Goal: Information Seeking & Learning: Learn about a topic

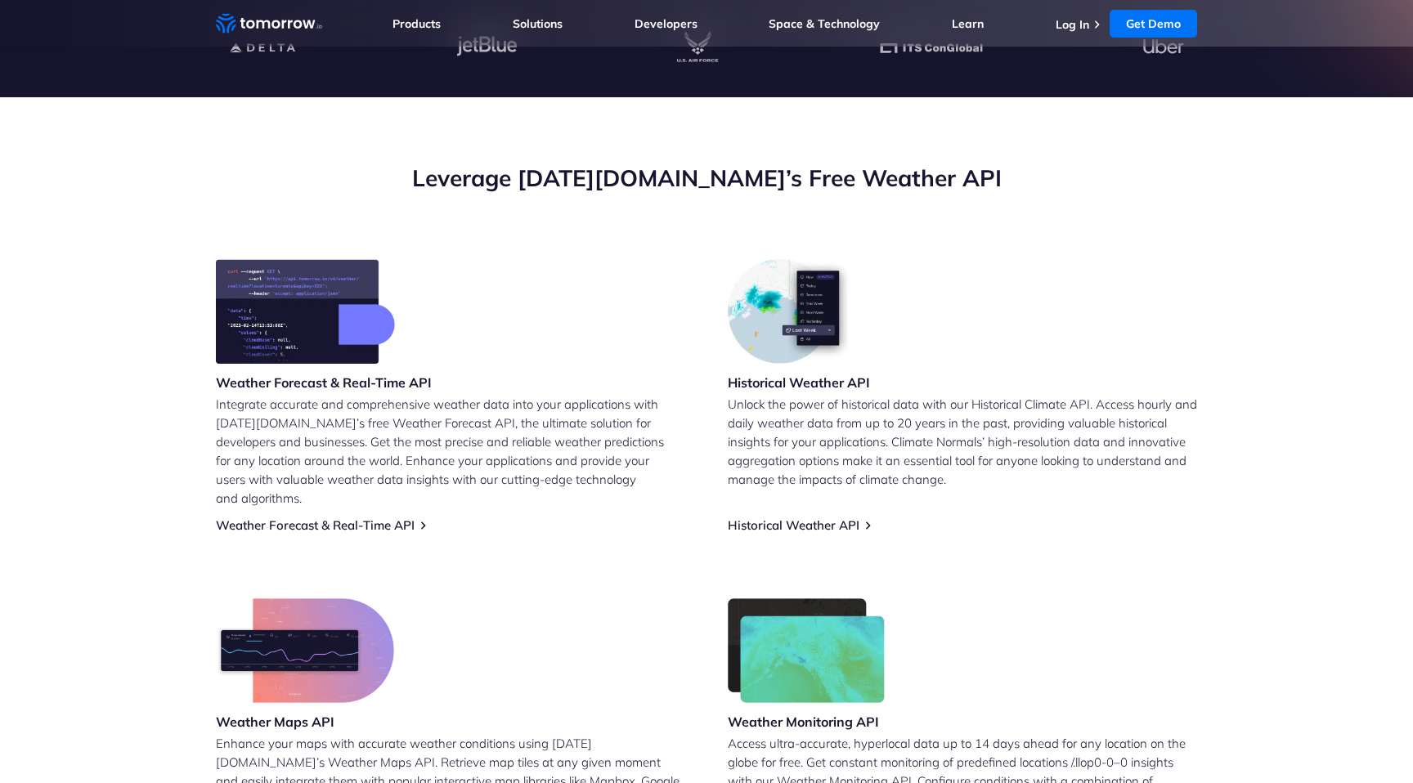
scroll to position [510, 0]
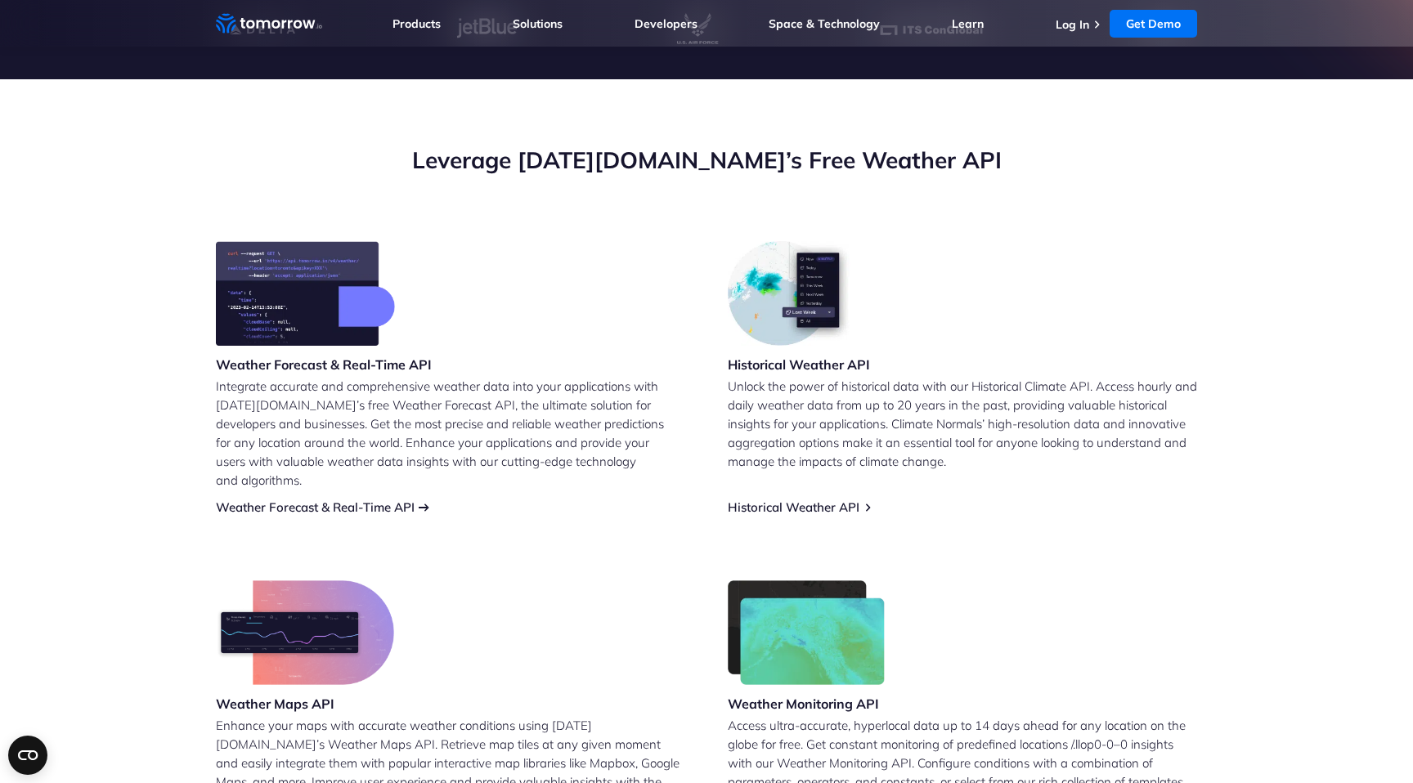
click at [405, 500] on link "Weather Forecast & Real-Time API" at bounding box center [315, 508] width 199 height 16
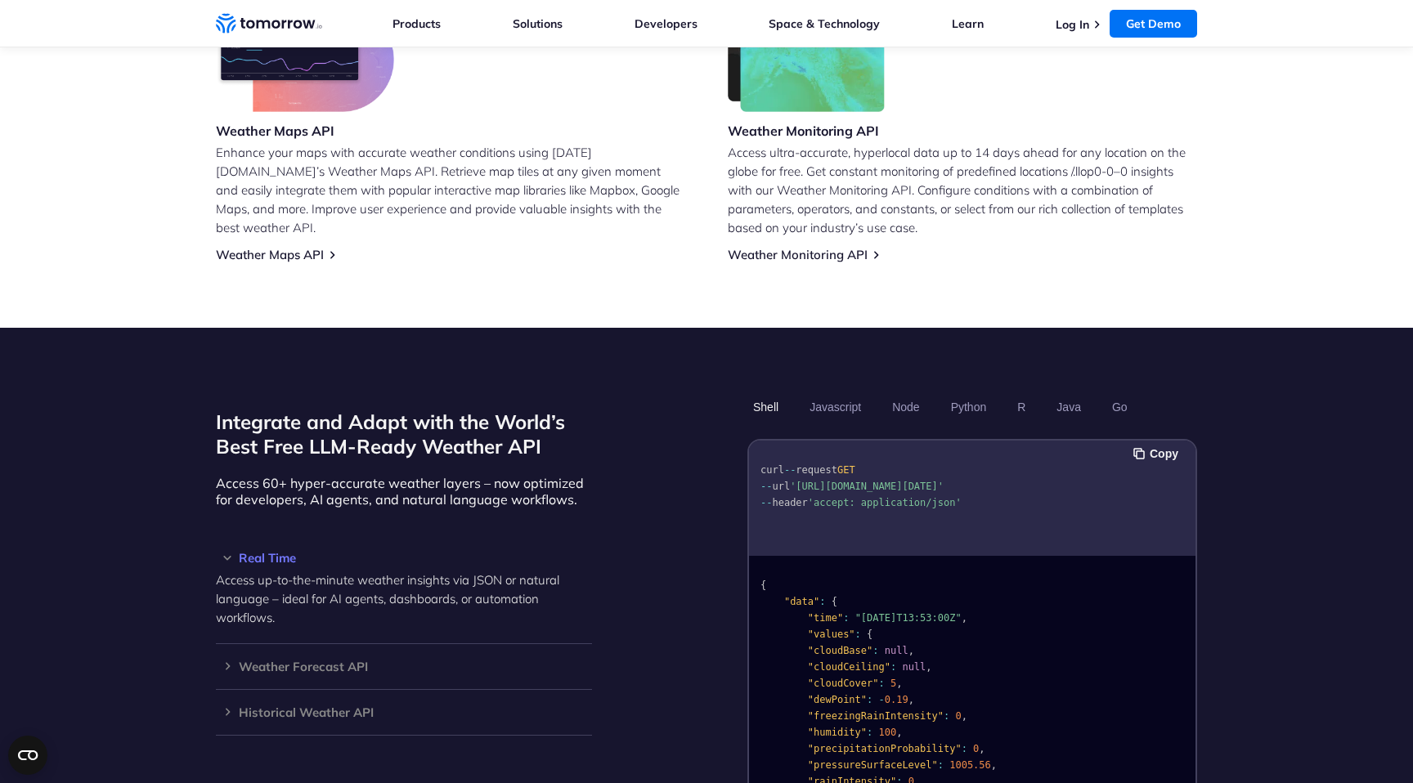
scroll to position [1090, 0]
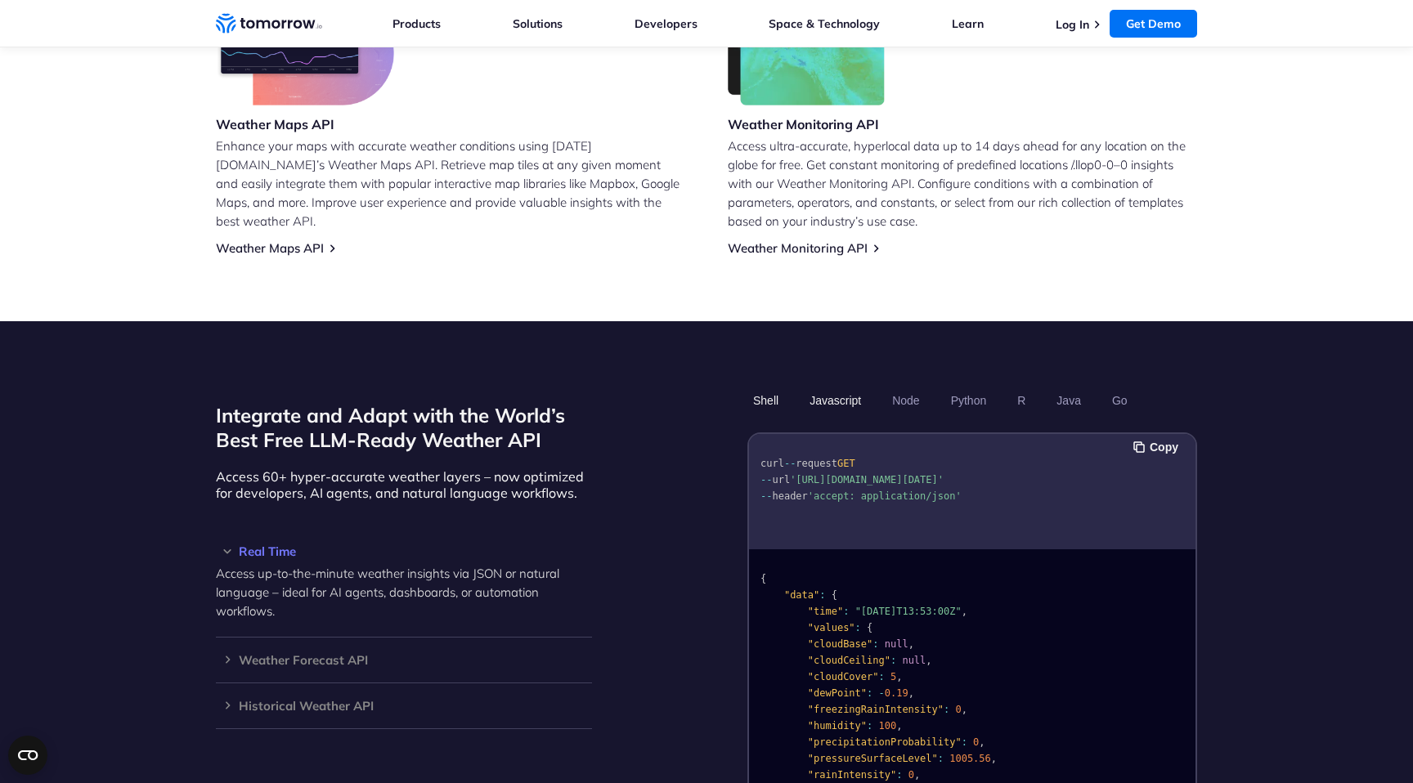
click at [834, 387] on button "Javascript" at bounding box center [835, 401] width 63 height 28
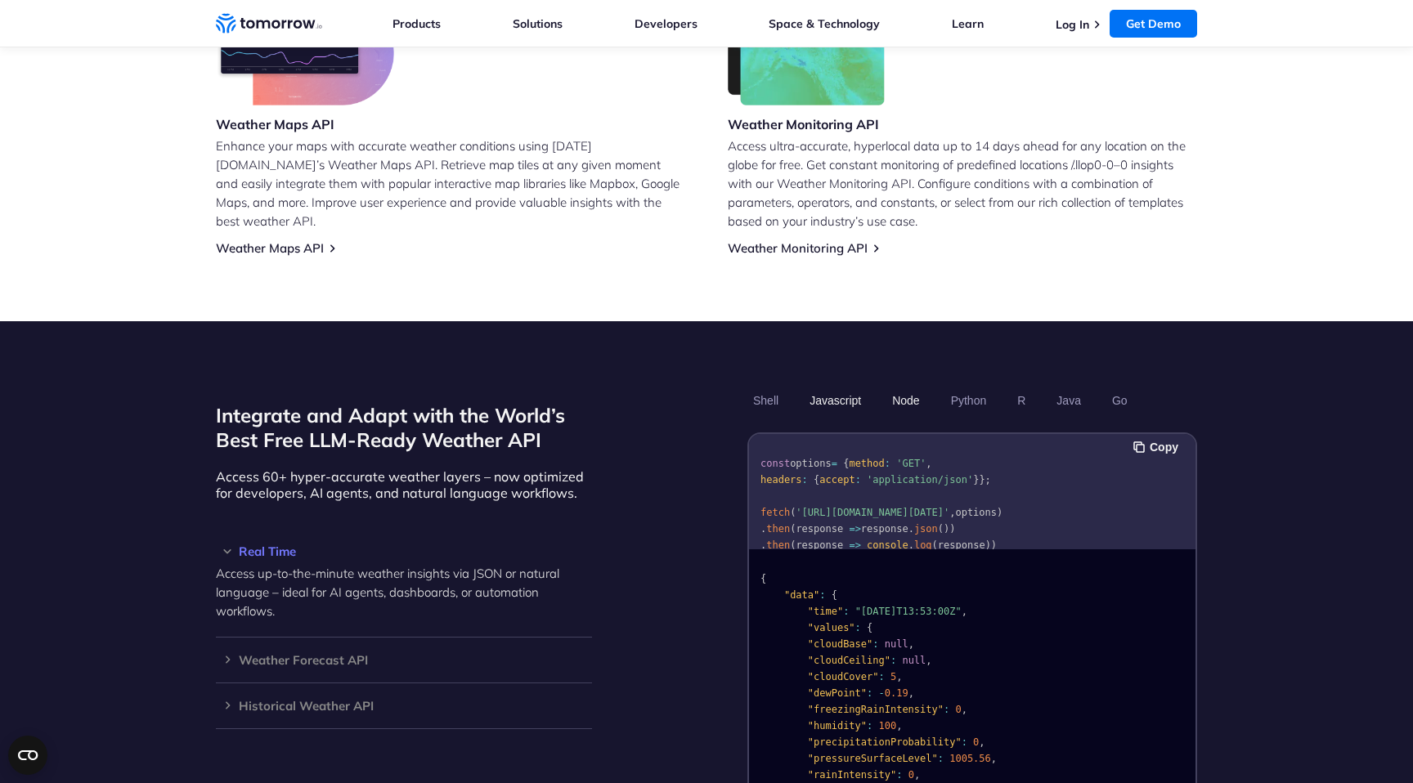
click at [901, 387] on button "Node" at bounding box center [906, 401] width 38 height 28
click at [958, 387] on button "Python" at bounding box center [968, 401] width 47 height 28
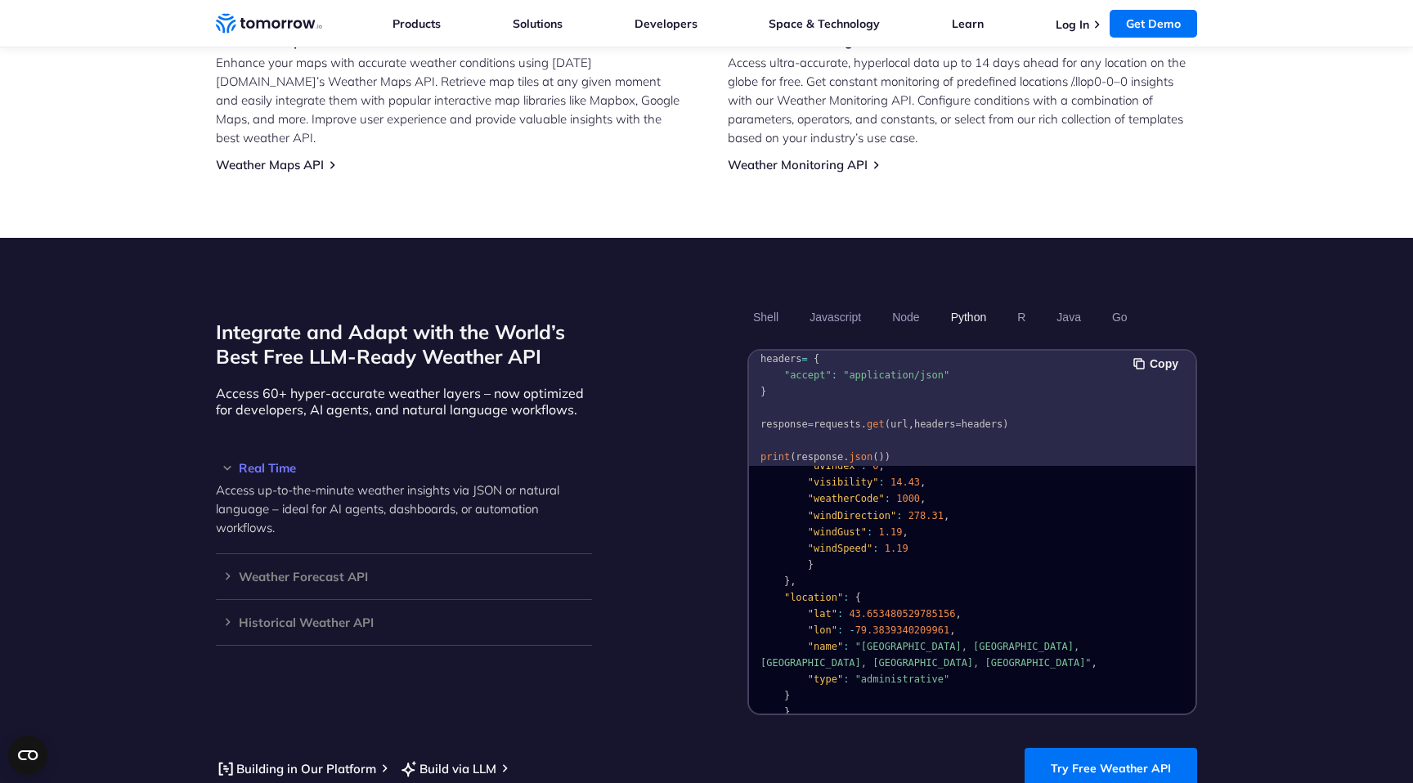
scroll to position [344, 0]
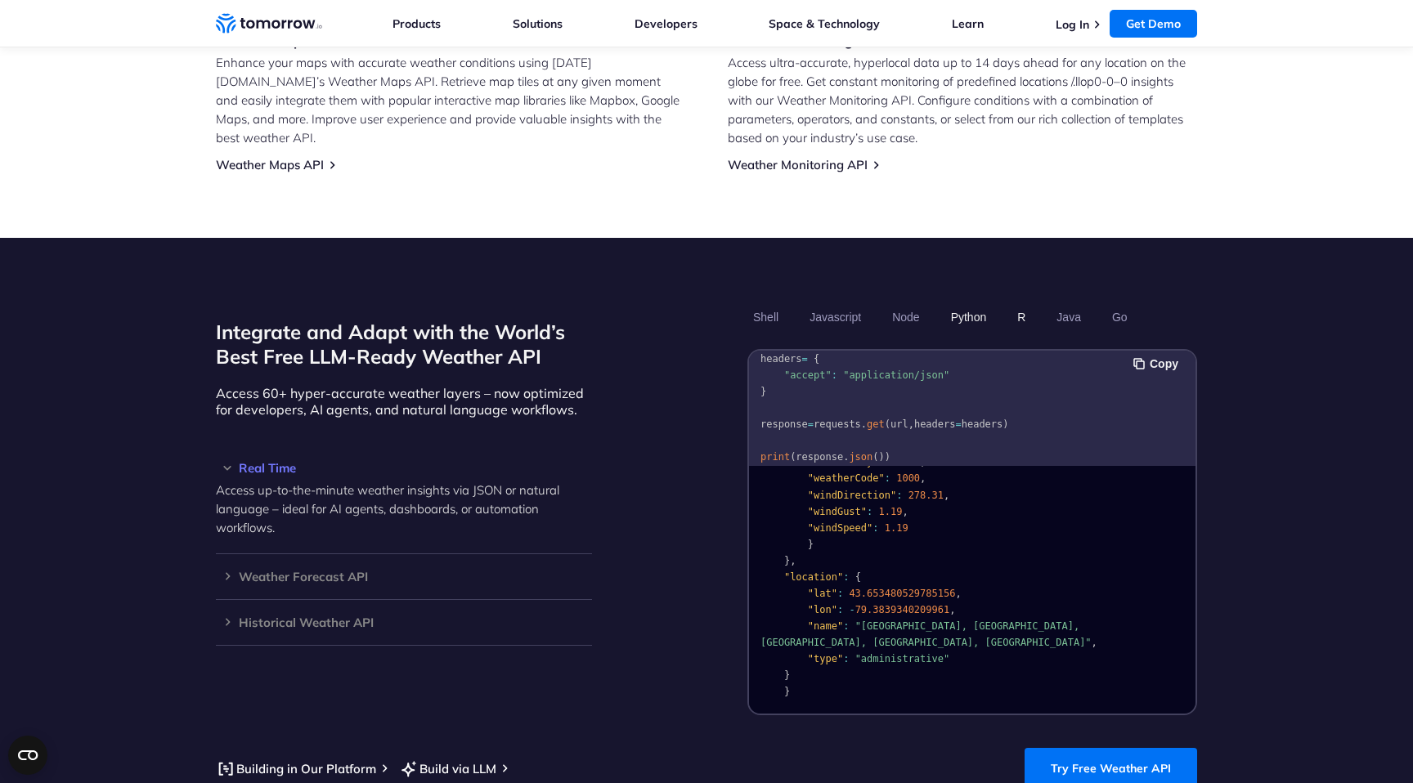
click at [1020, 303] on button "R" at bounding box center [1022, 317] width 20 height 28
click at [1057, 303] on button "Java" at bounding box center [1069, 317] width 36 height 28
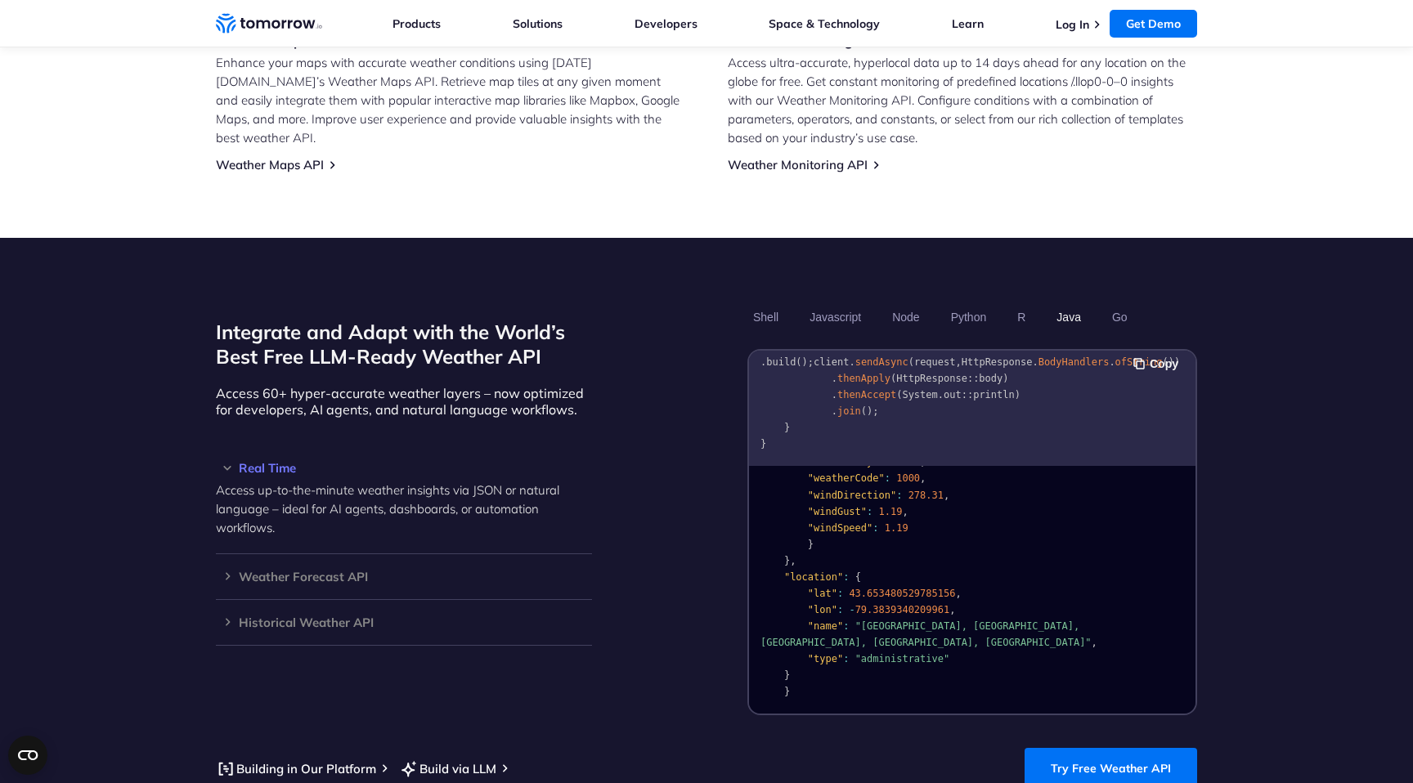
scroll to position [1184, 0]
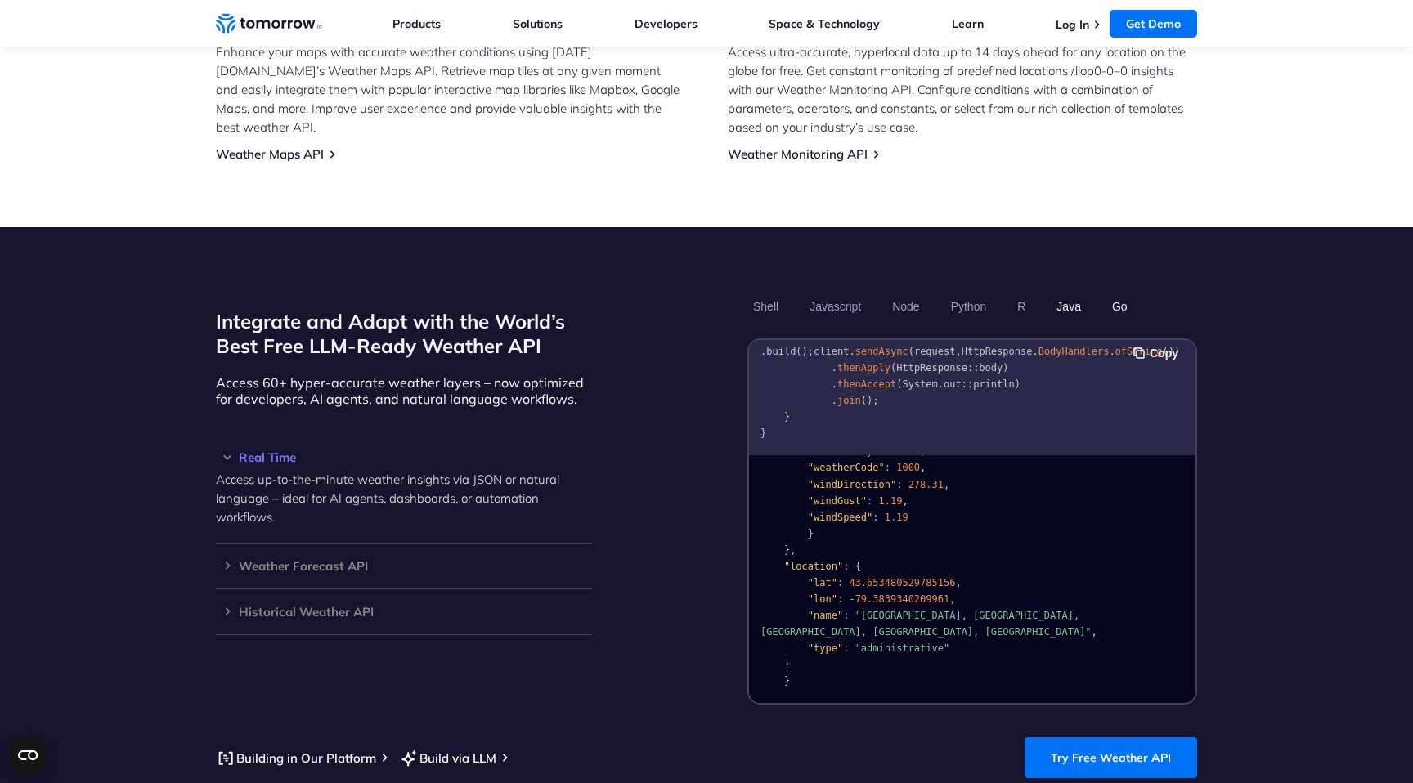
click at [1115, 293] on button "Go" at bounding box center [1120, 307] width 27 height 28
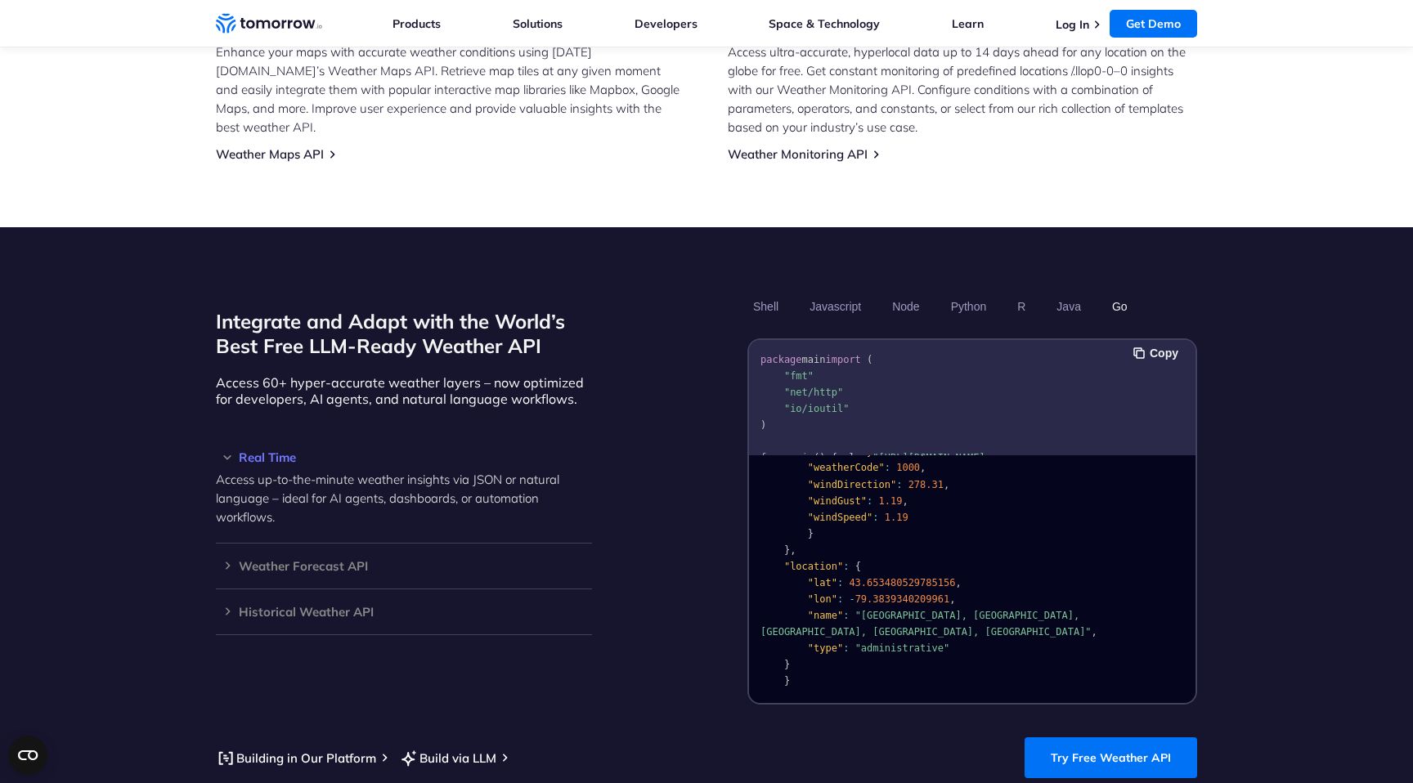
scroll to position [0, 0]
click at [774, 293] on button "Shell" at bounding box center [766, 307] width 37 height 28
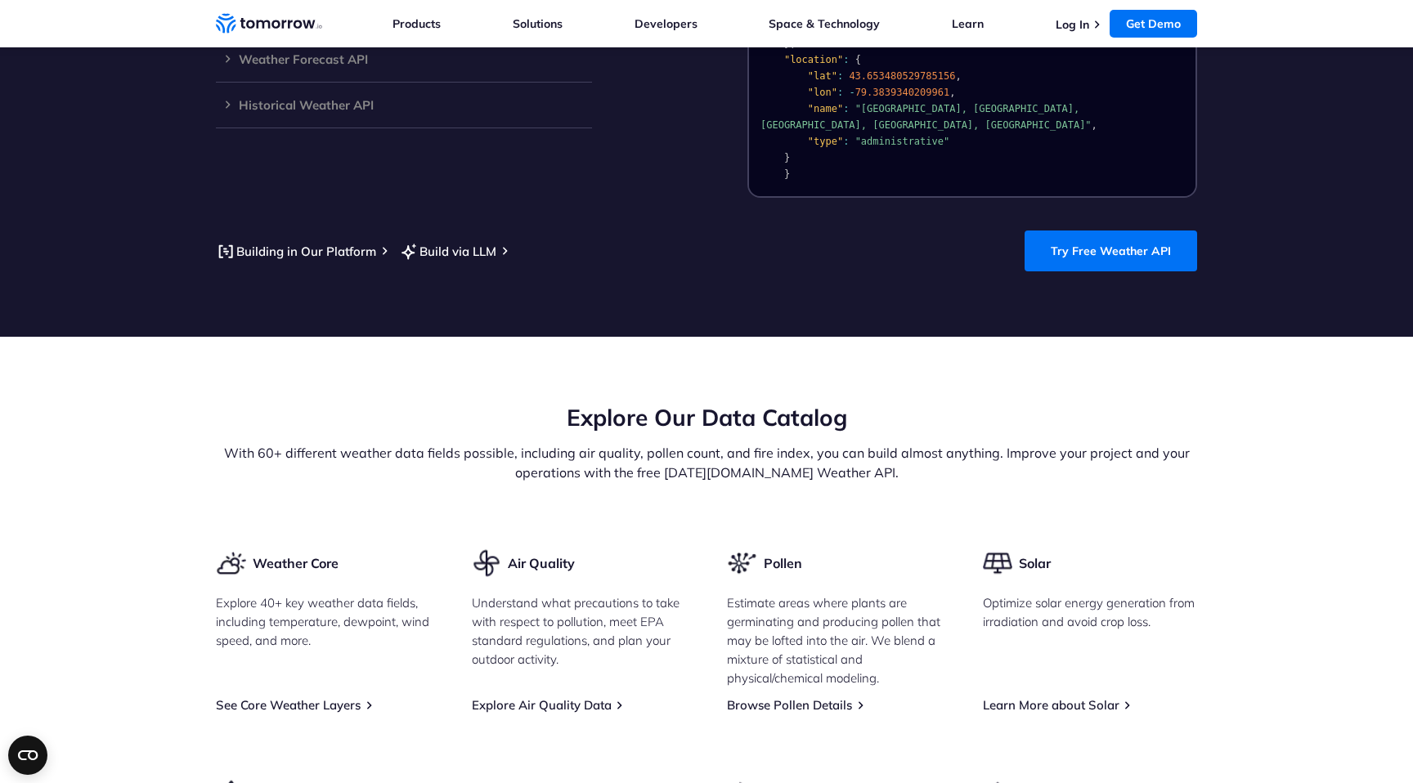
scroll to position [1697, 0]
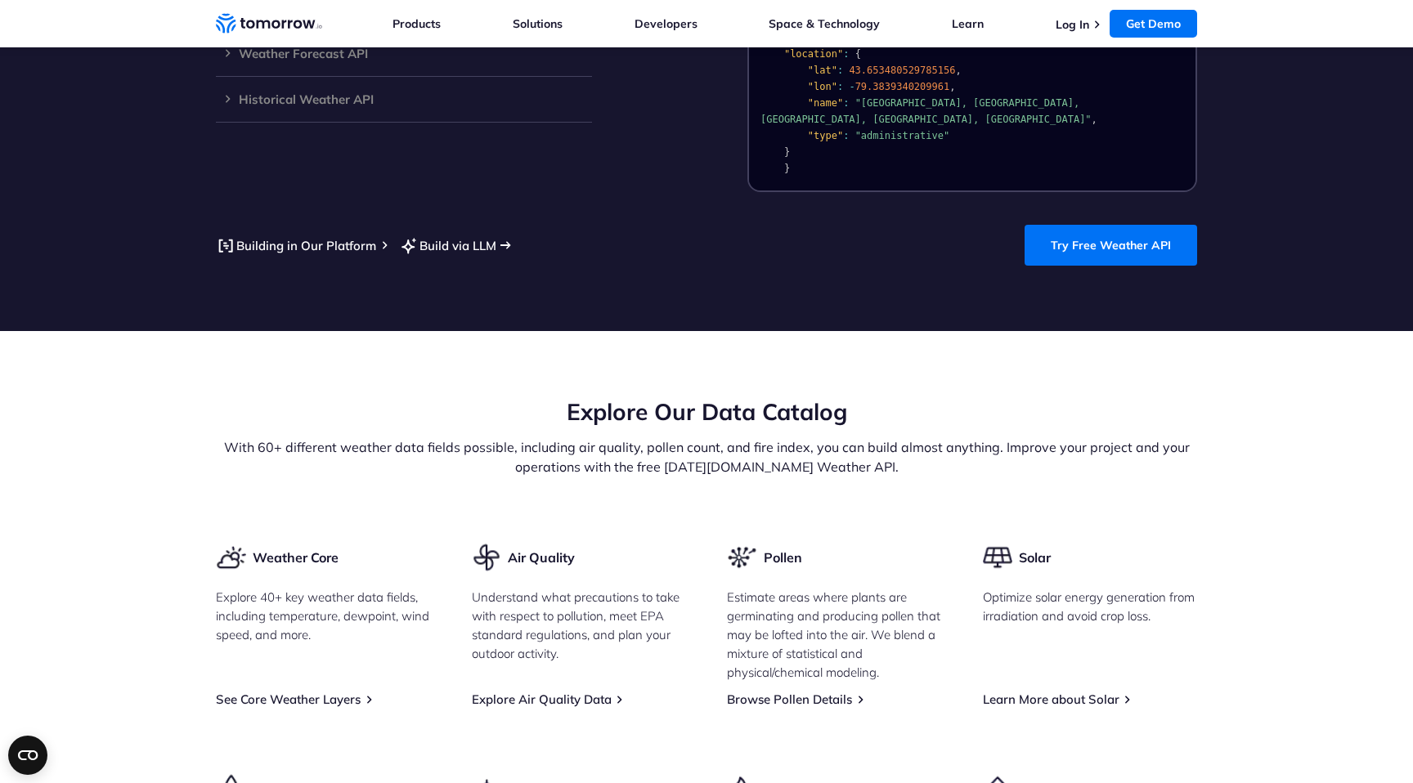
click at [445, 236] on link "Build via LLM" at bounding box center [447, 246] width 97 height 20
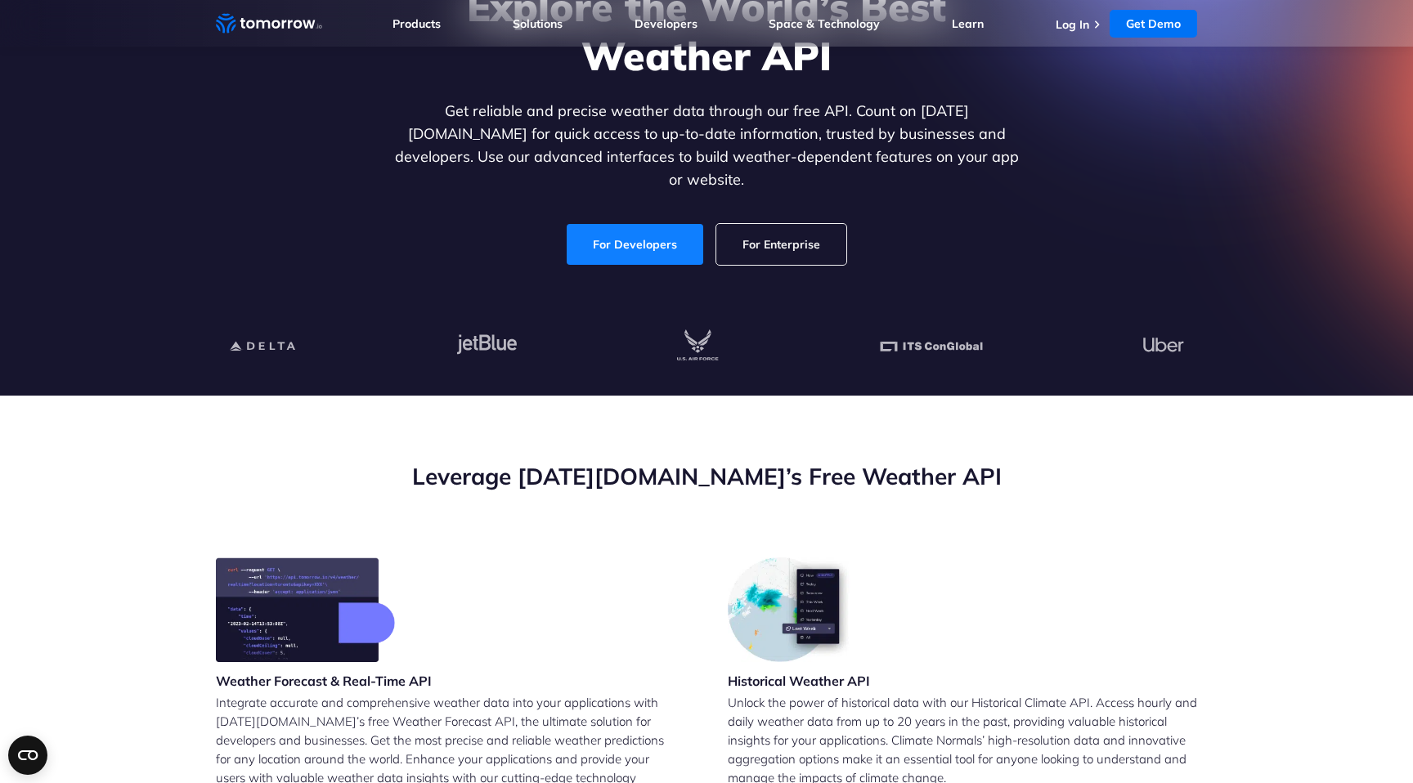
scroll to position [0, 0]
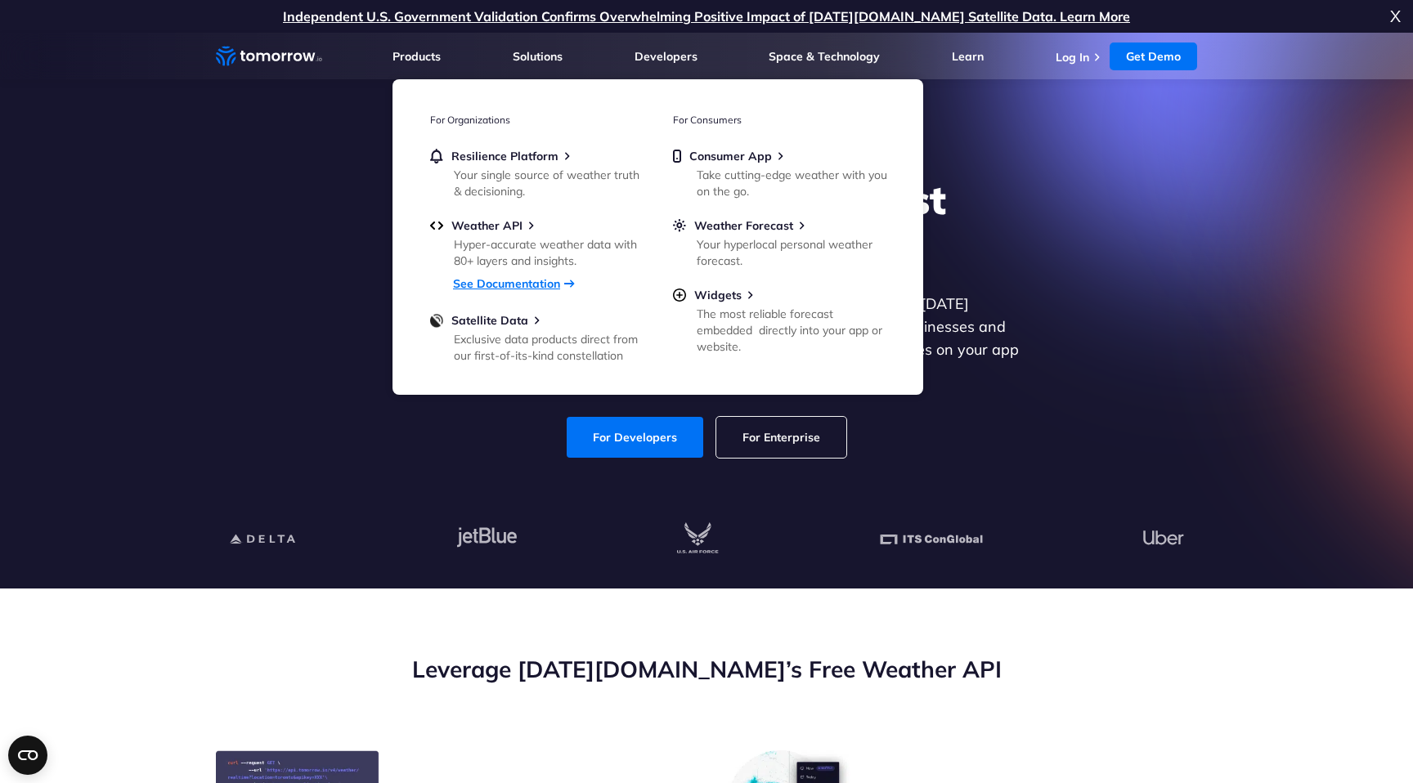
click at [541, 281] on link "See Documentation" at bounding box center [506, 283] width 107 height 15
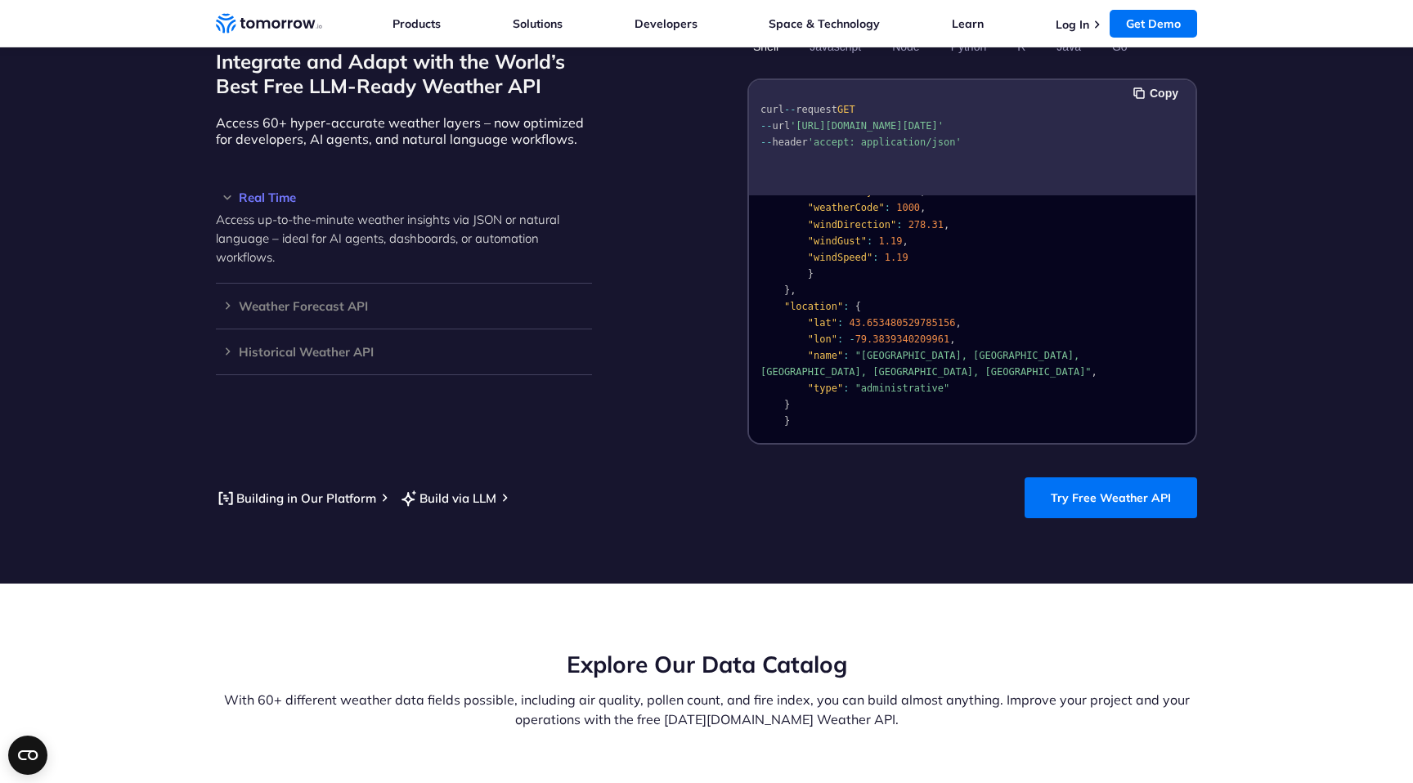
scroll to position [1442, 0]
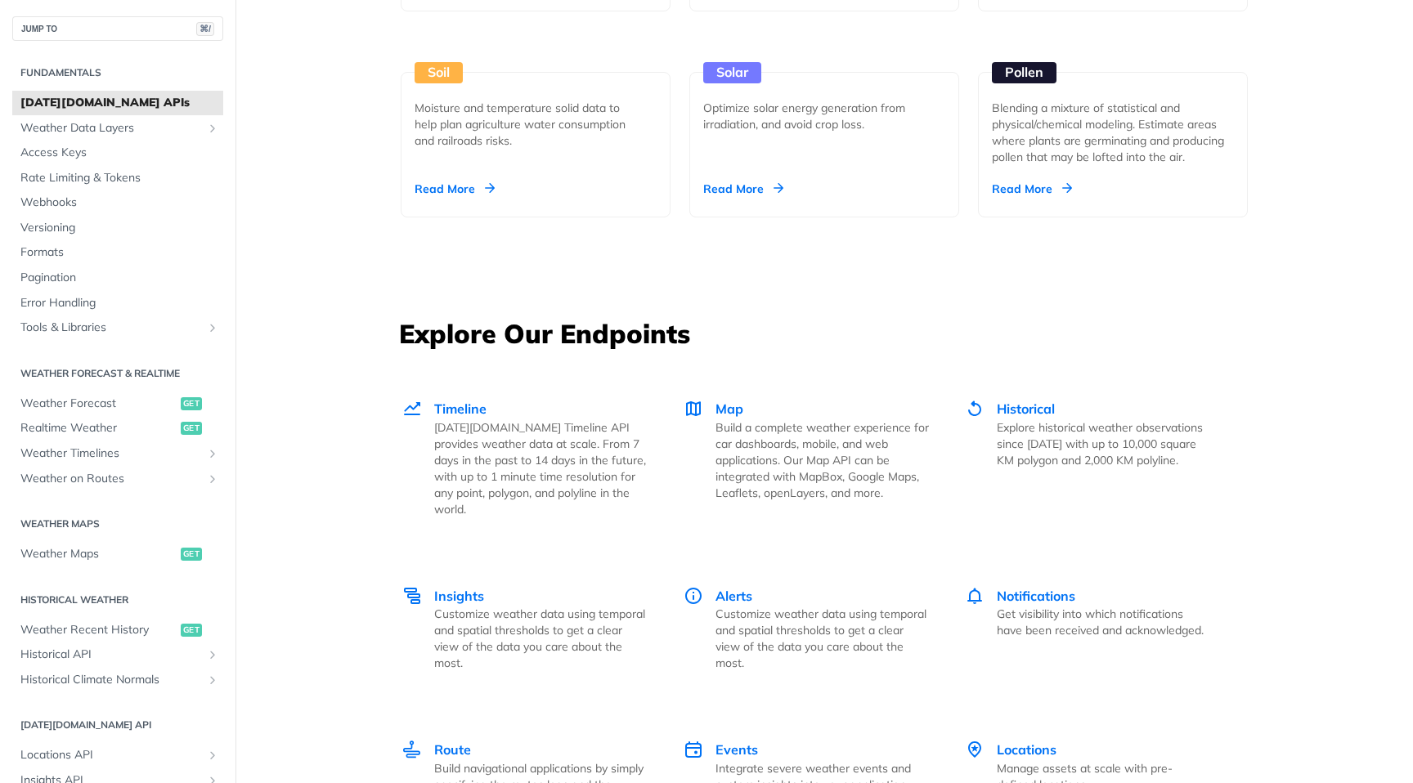
scroll to position [1989, 0]
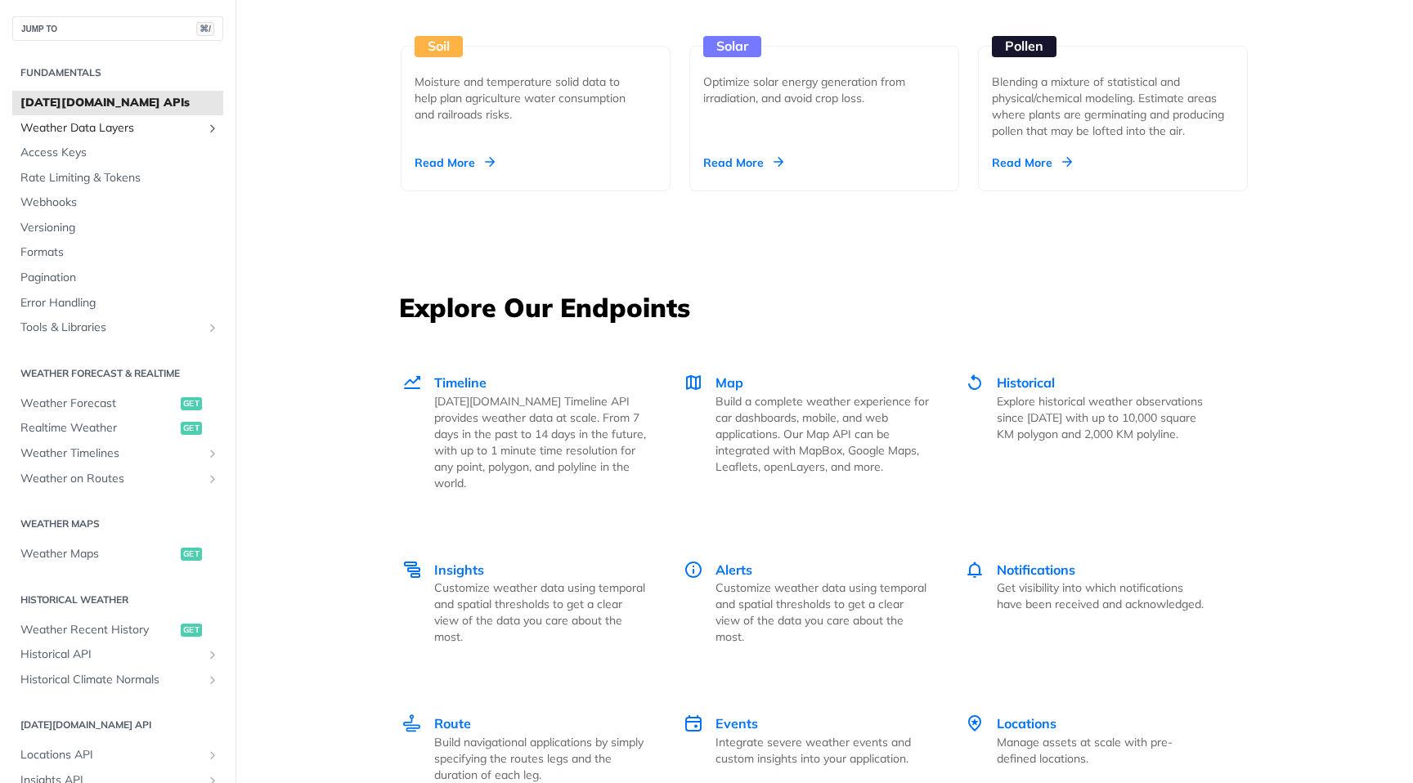
click at [181, 127] on span "Weather Data Layers" at bounding box center [111, 128] width 182 height 16
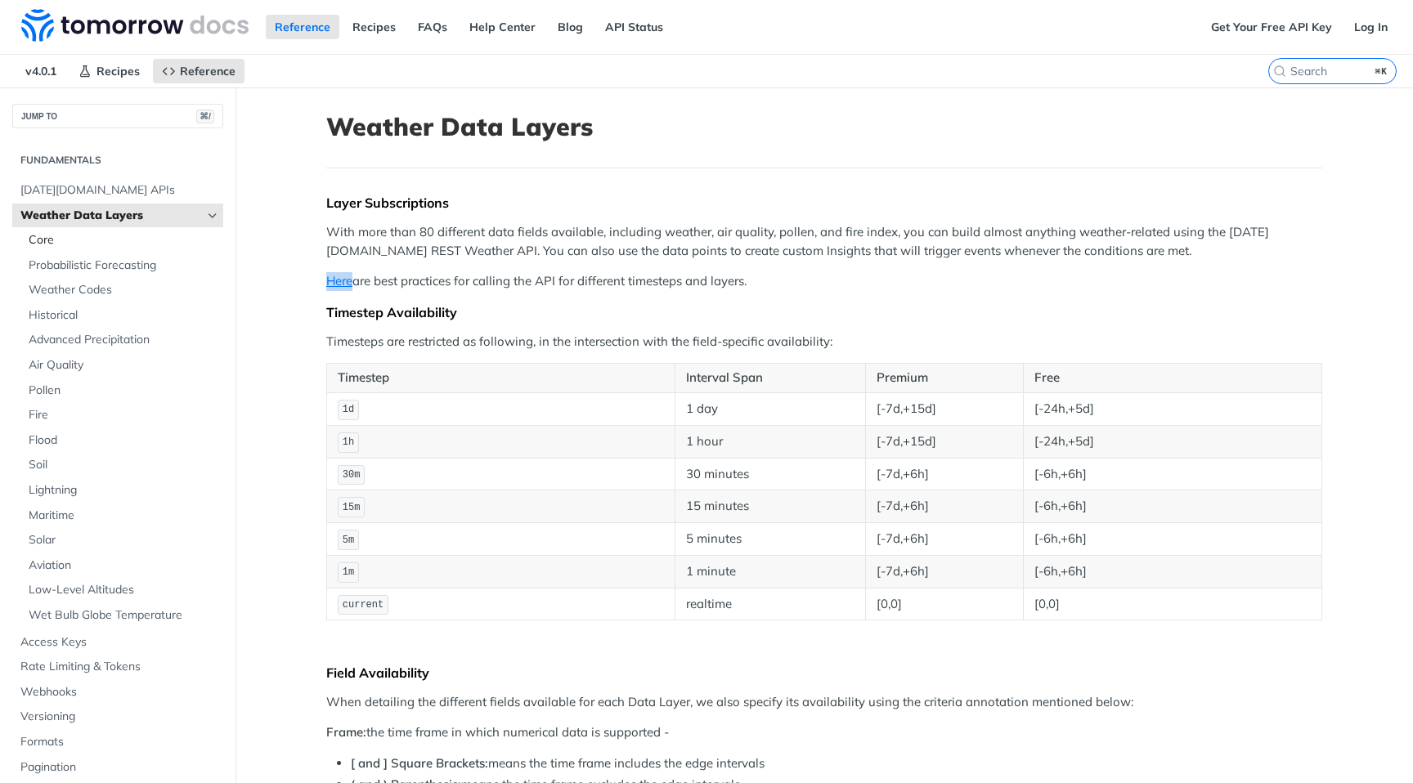
click at [71, 240] on span "Core" at bounding box center [124, 240] width 191 height 16
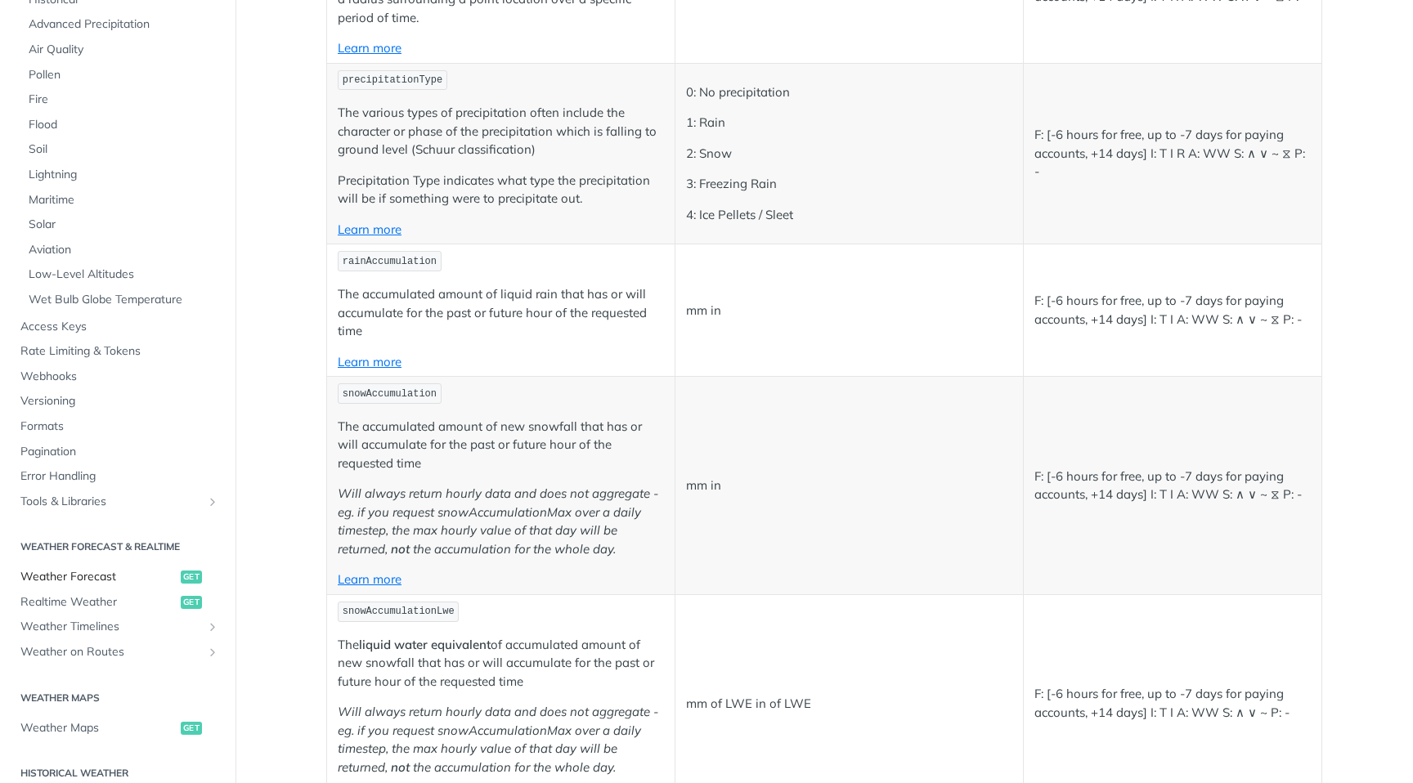
scroll to position [231, 0]
click at [91, 602] on span "Realtime Weather" at bounding box center [98, 599] width 156 height 16
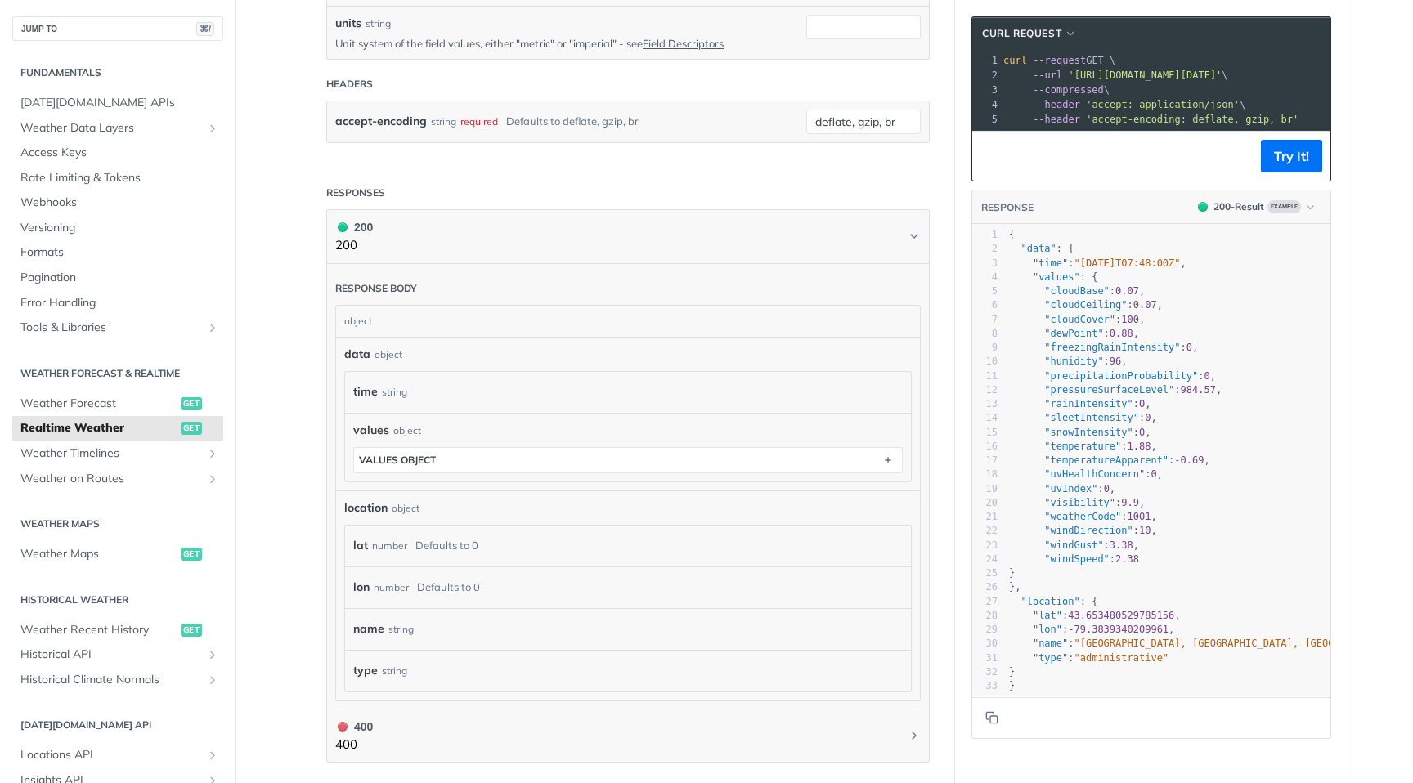
scroll to position [545, 0]
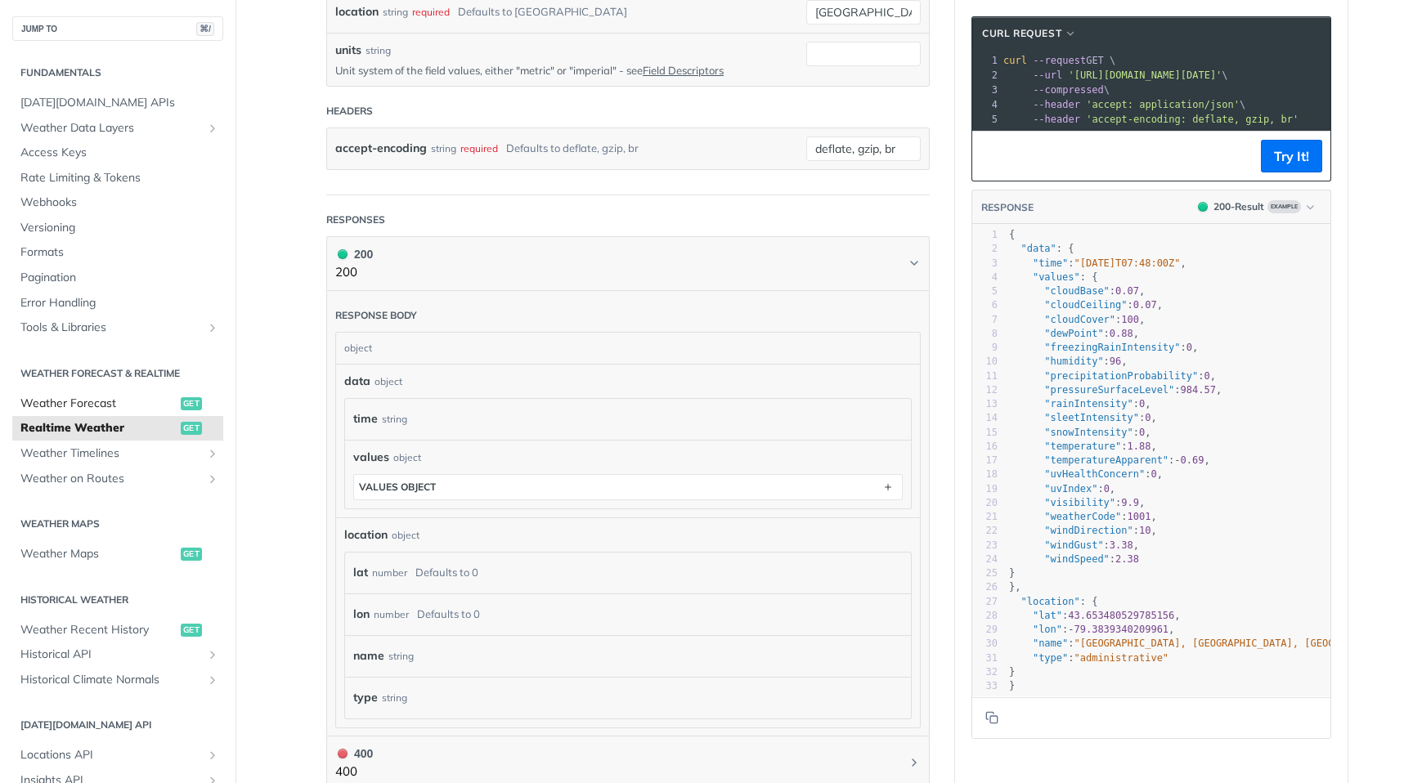
click at [124, 401] on span "Weather Forecast" at bounding box center [98, 404] width 156 height 16
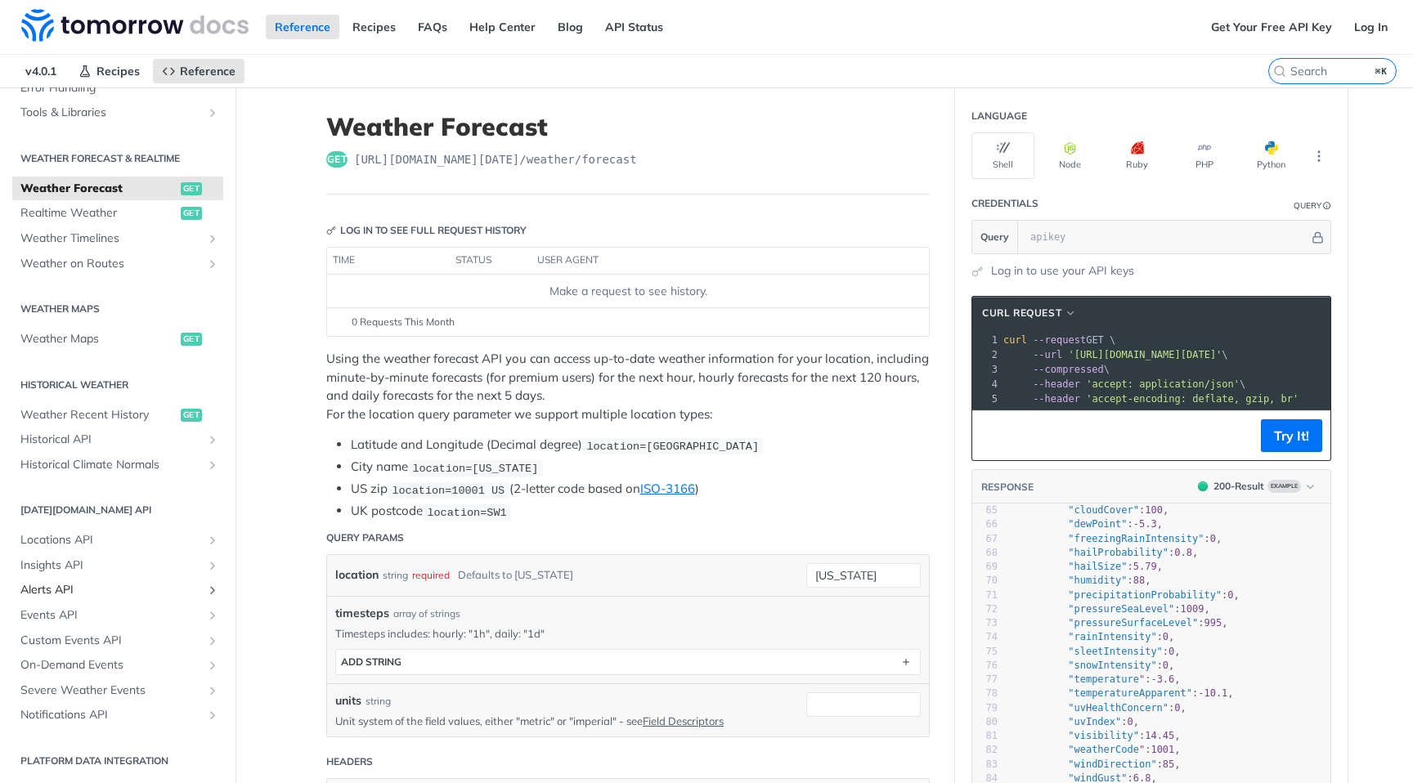
scroll to position [285, 0]
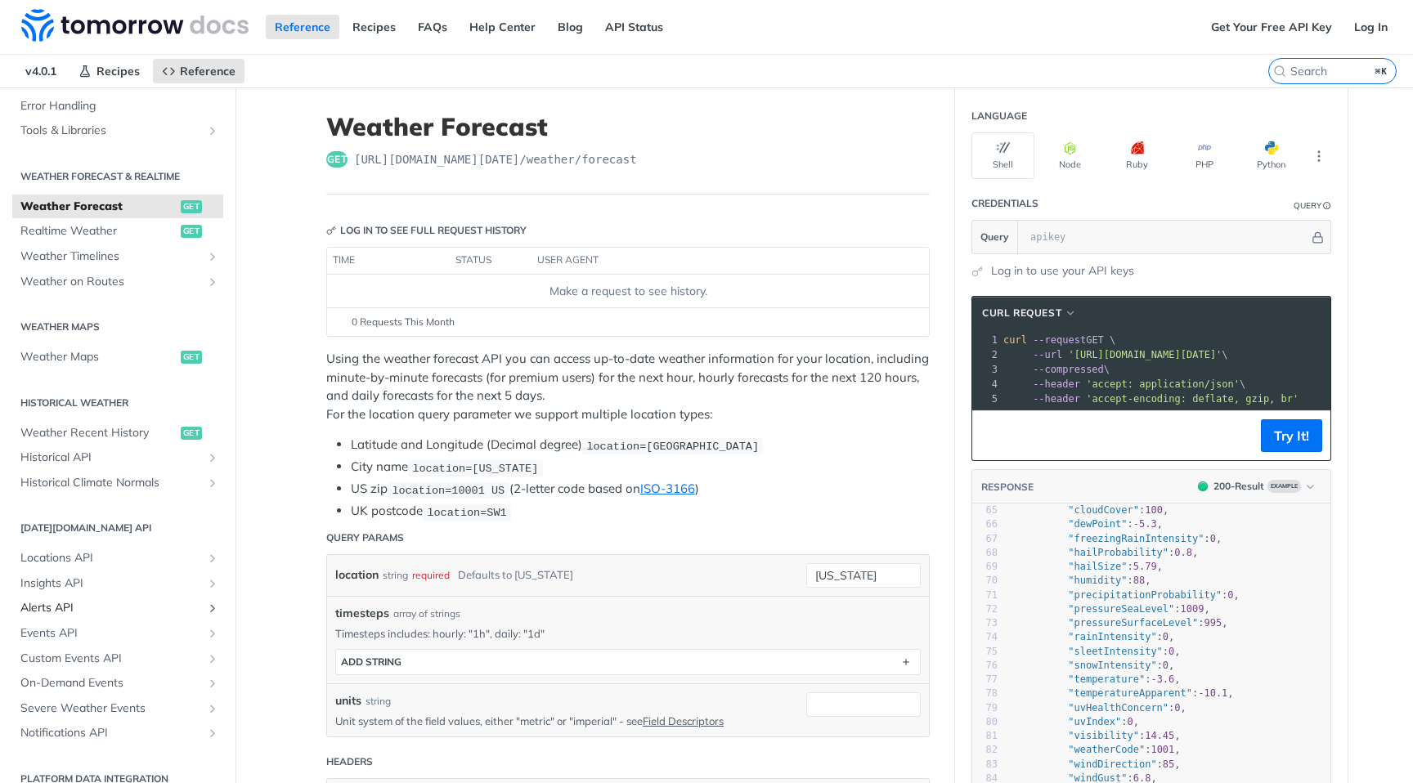
click at [155, 612] on span "Alerts API" at bounding box center [111, 608] width 182 height 16
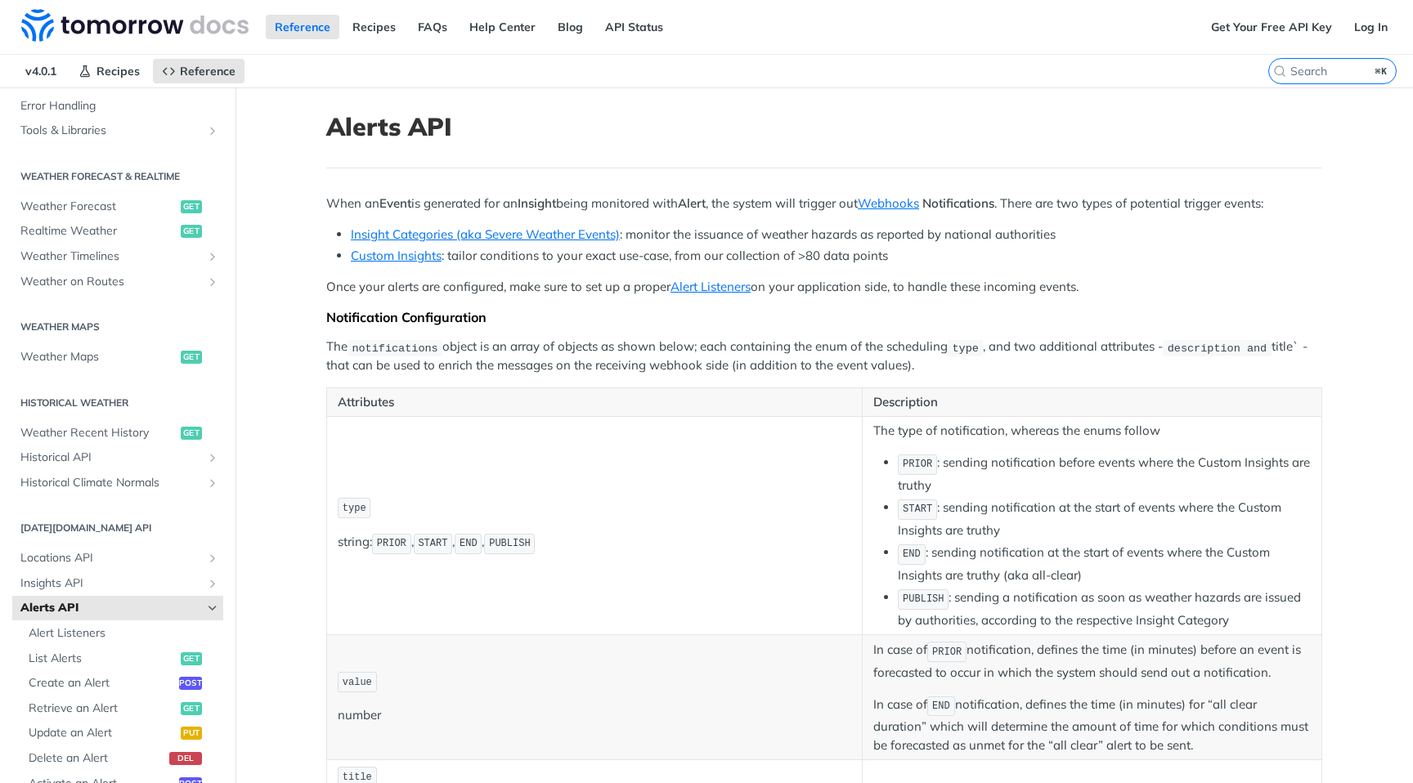
click at [159, 613] on span "Alerts API" at bounding box center [111, 608] width 182 height 16
click at [214, 608] on icon "Hide subpages for Alerts API" at bounding box center [212, 608] width 13 height 13
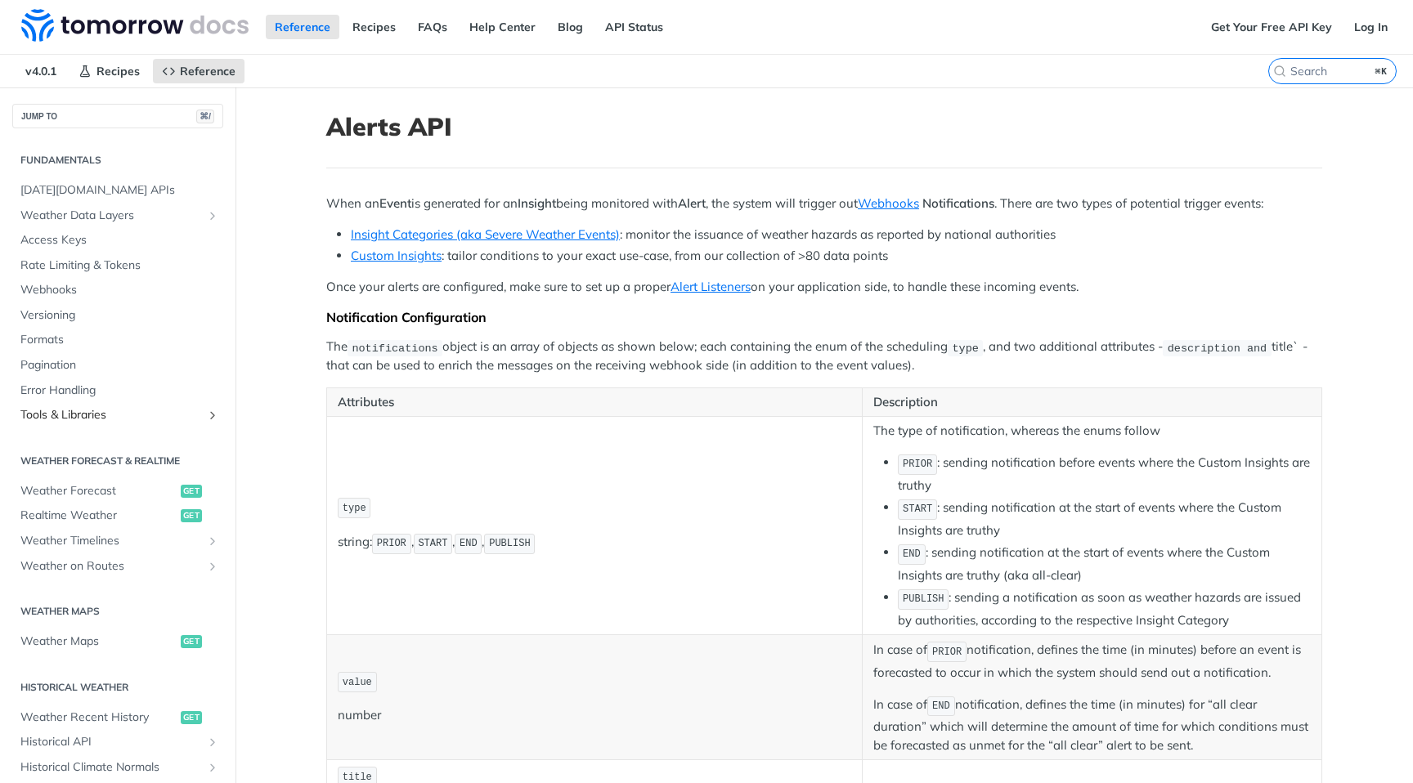
click at [210, 409] on icon "Show subpages for Tools & Libraries" at bounding box center [212, 415] width 13 height 13
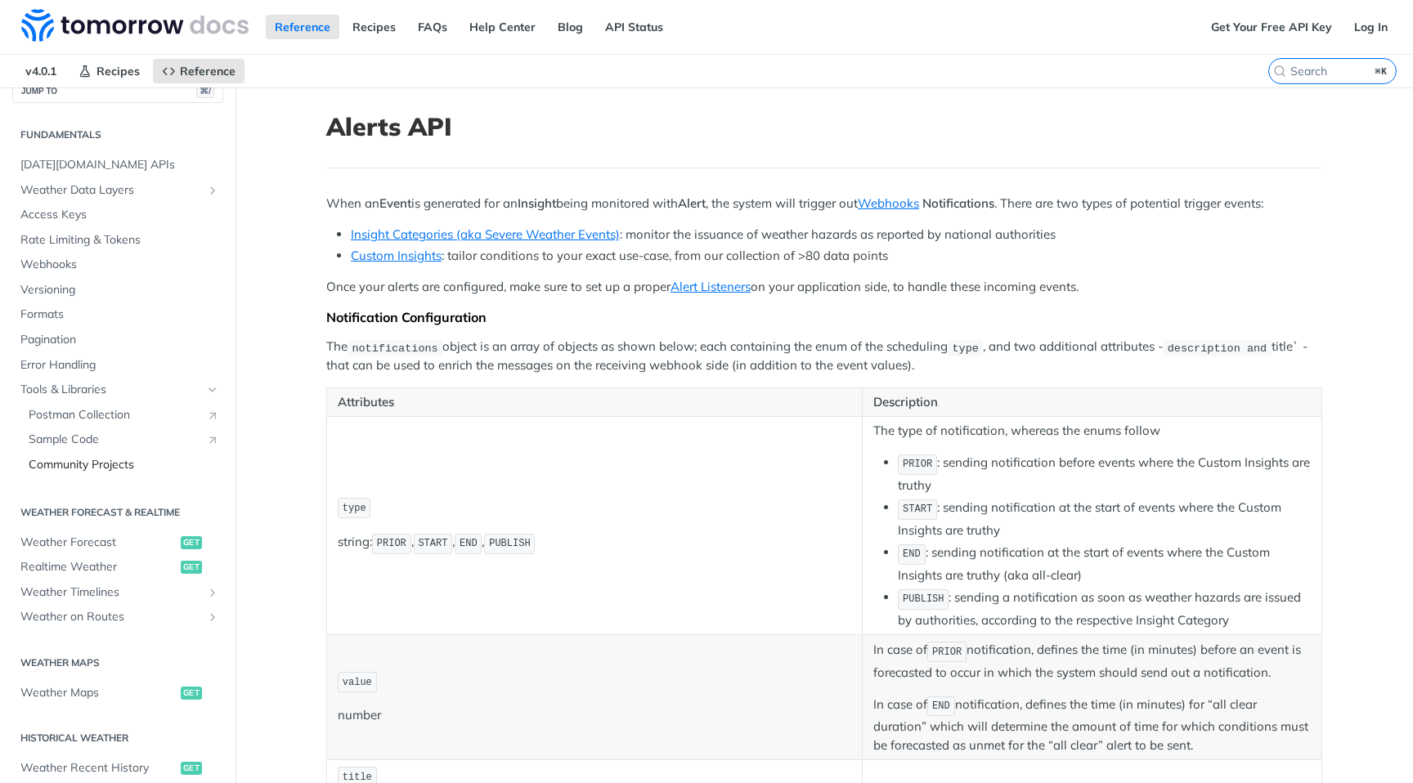
scroll to position [26, 0]
click at [143, 439] on span "Sample Code" at bounding box center [113, 439] width 169 height 16
